Goal: Transaction & Acquisition: Purchase product/service

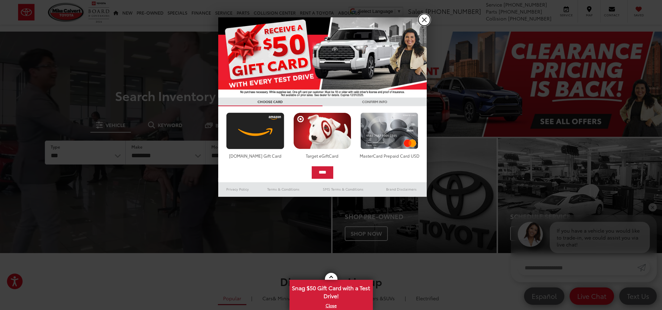
click at [423, 20] on link "X" at bounding box center [425, 20] width 12 height 12
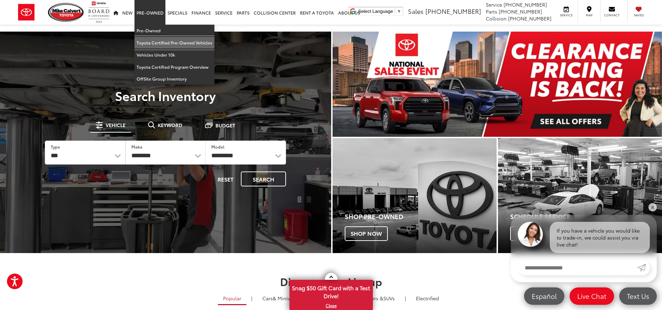
click at [168, 42] on link "Toyota Certified Pre-Owned Vehicles" at bounding box center [175, 43] width 80 height 12
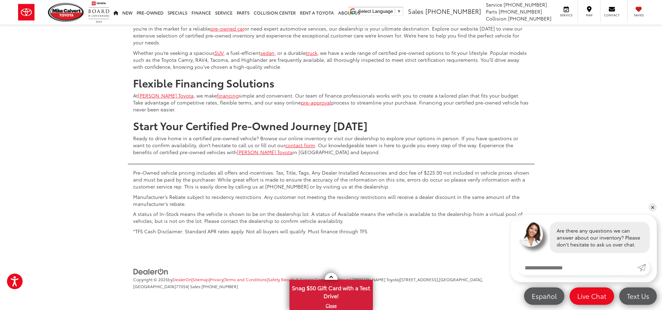
scroll to position [3435, 0]
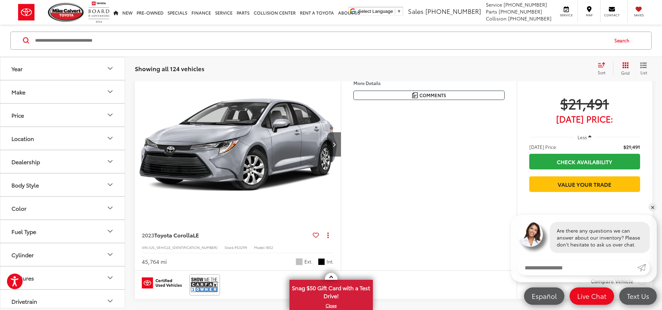
scroll to position [31, 0]
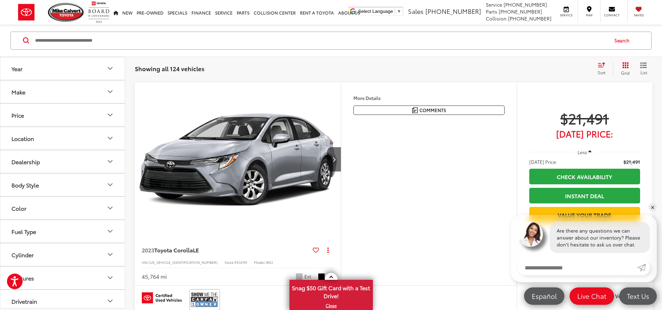
click at [63, 97] on button "Make" at bounding box center [62, 92] width 125 height 23
click at [65, 97] on button "Make" at bounding box center [62, 92] width 125 height 23
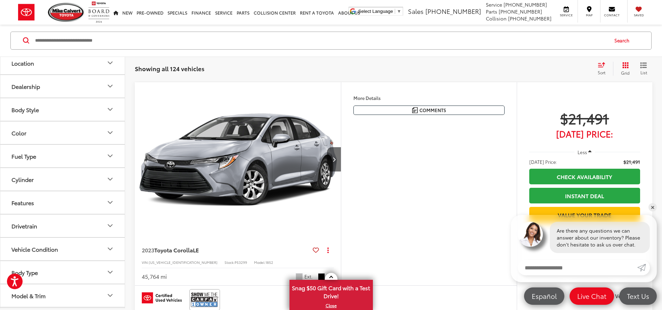
scroll to position [98, 0]
click at [63, 182] on button "Features" at bounding box center [62, 180] width 125 height 23
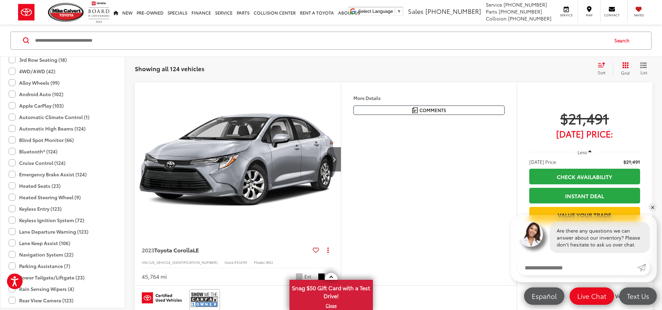
scroll to position [237, 0]
click at [10, 196] on label "Heated Steering Wheel (9)" at bounding box center [45, 195] width 72 height 11
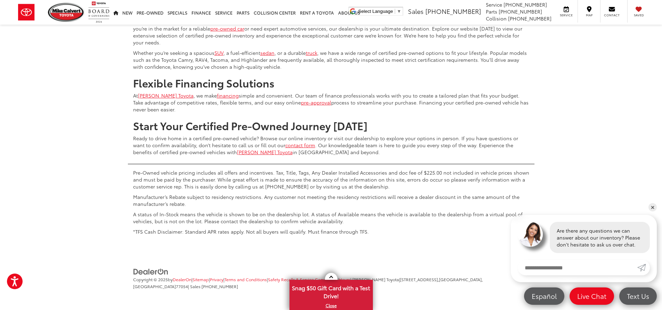
scroll to position [278, 0]
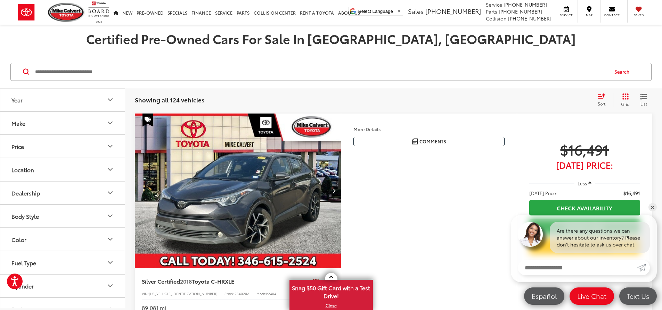
click at [60, 125] on button "Make" at bounding box center [62, 123] width 125 height 23
click at [58, 121] on button "Make" at bounding box center [62, 123] width 125 height 23
click at [55, 145] on button "Price" at bounding box center [62, 146] width 125 height 23
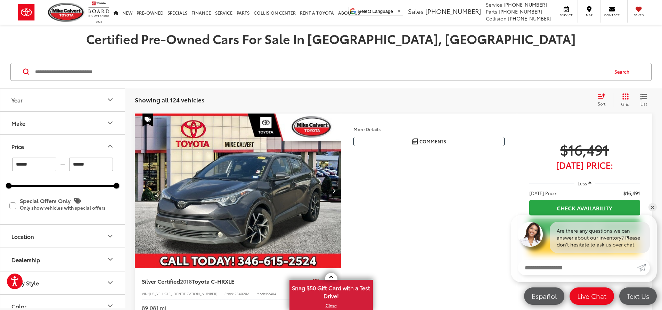
click at [55, 145] on button "Price" at bounding box center [62, 146] width 125 height 23
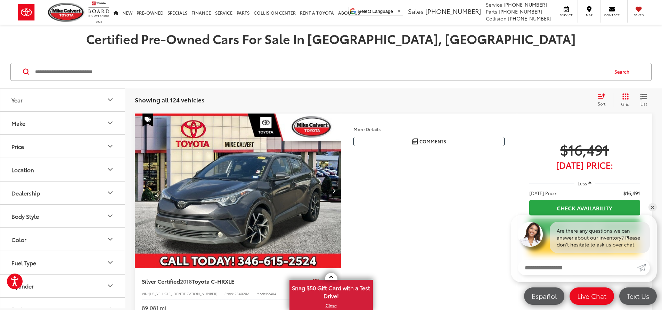
click at [54, 145] on button "Price" at bounding box center [62, 146] width 125 height 23
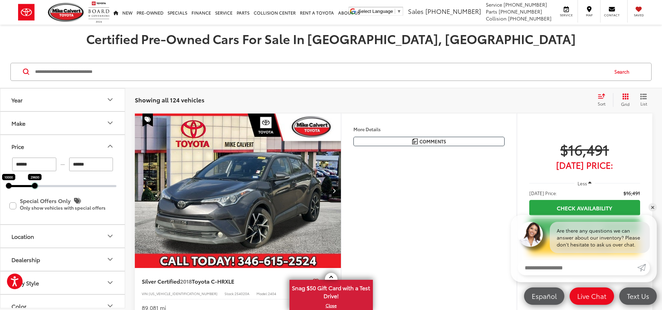
drag, startPoint x: 118, startPoint y: 188, endPoint x: 36, endPoint y: 190, distance: 81.7
click at [36, 190] on div "****** — ****** 10000 29600 Special Offers Only Only show vehicles with special…" at bounding box center [62, 191] width 124 height 67
type input "******"
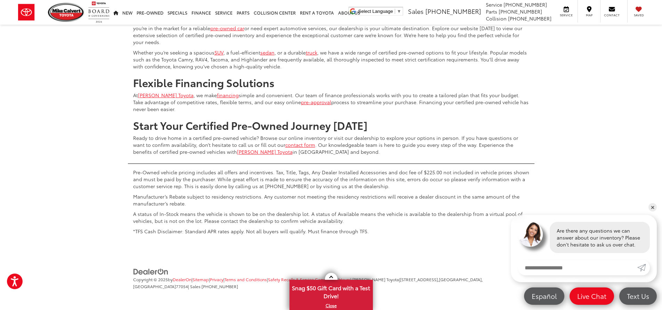
scroll to position [3439, 0]
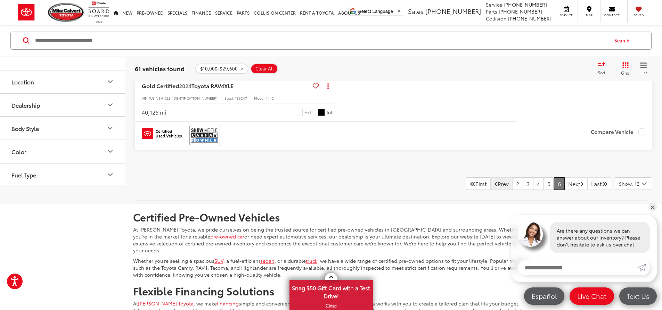
scroll to position [309, 0]
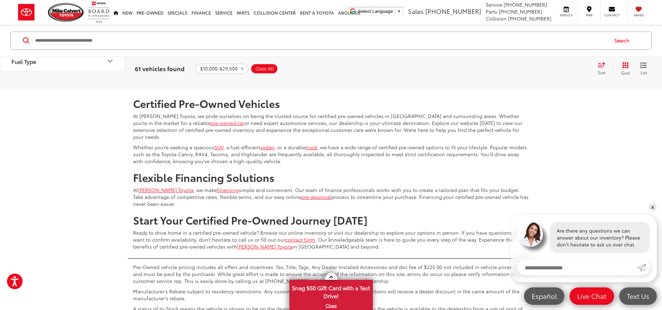
click at [544, 76] on link "5" at bounding box center [549, 70] width 11 height 13
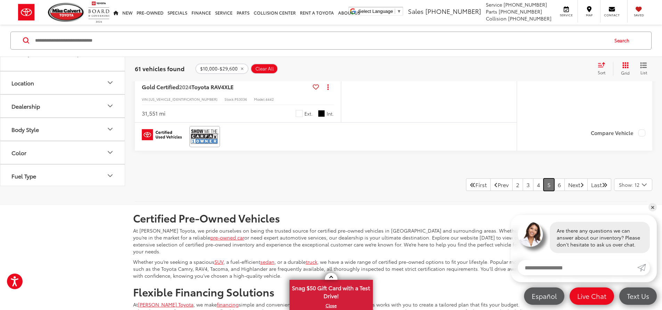
scroll to position [2987, 0]
